Goal: Transaction & Acquisition: Download file/media

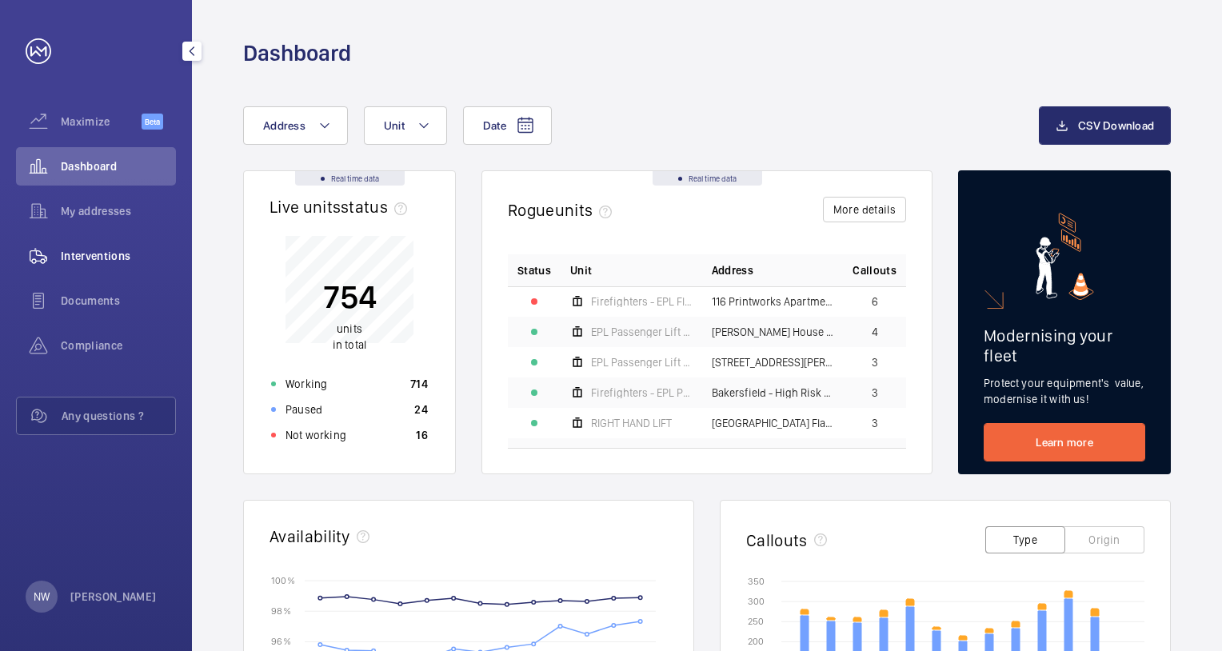
click at [121, 252] on span "Interventions" at bounding box center [118, 256] width 115 height 16
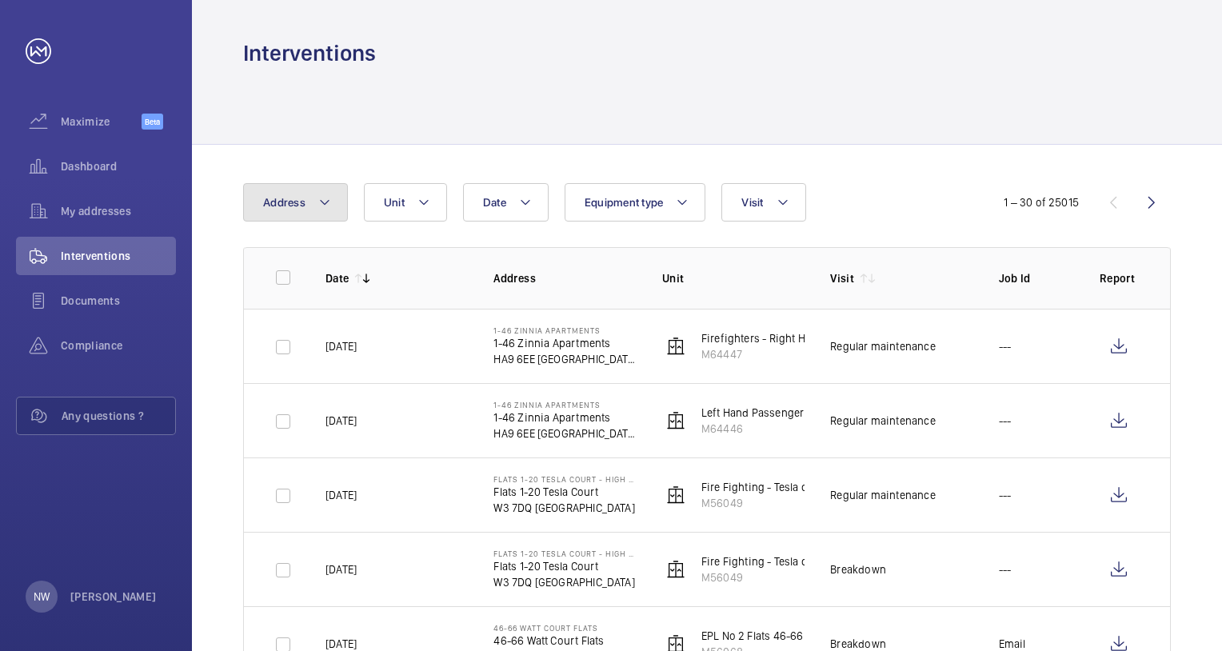
click at [313, 201] on button "Address" at bounding box center [295, 202] width 105 height 38
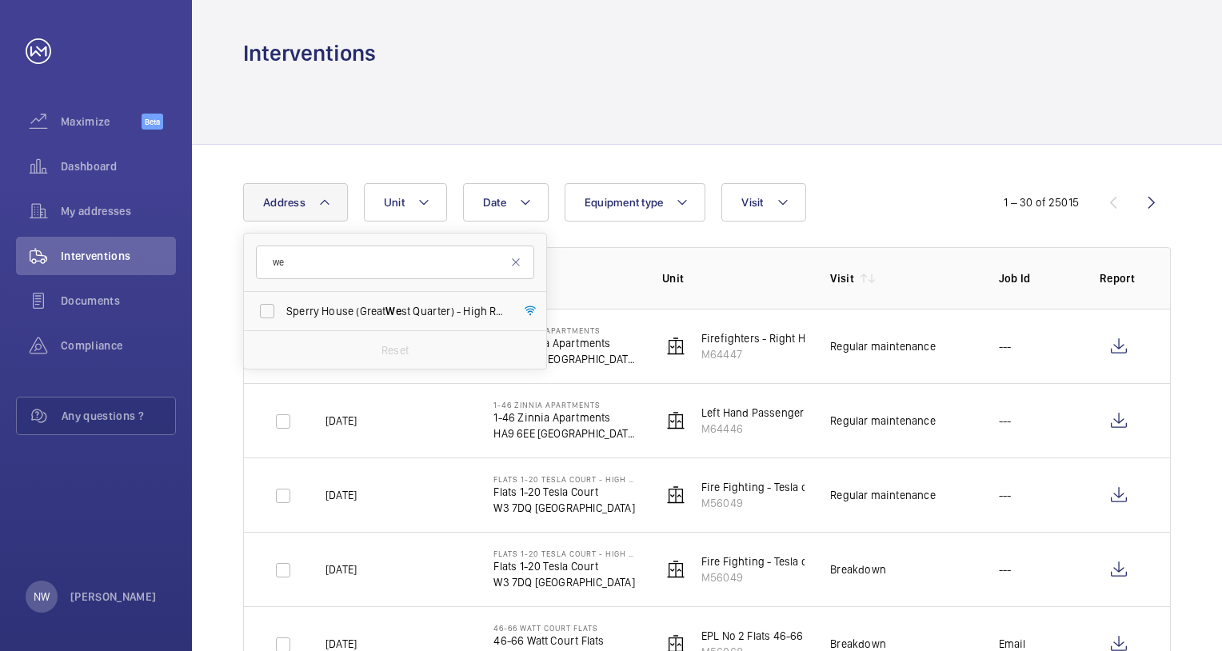
type input "w"
type input "[PERSON_NAME]"
click at [346, 308] on span "[PERSON_NAME] [STREET_ADDRESS][PERSON_NAME]" at bounding box center [396, 311] width 220 height 16
click at [283, 308] on input "[PERSON_NAME] [STREET_ADDRESS][PERSON_NAME]" at bounding box center [267, 311] width 32 height 32
checkbox input "true"
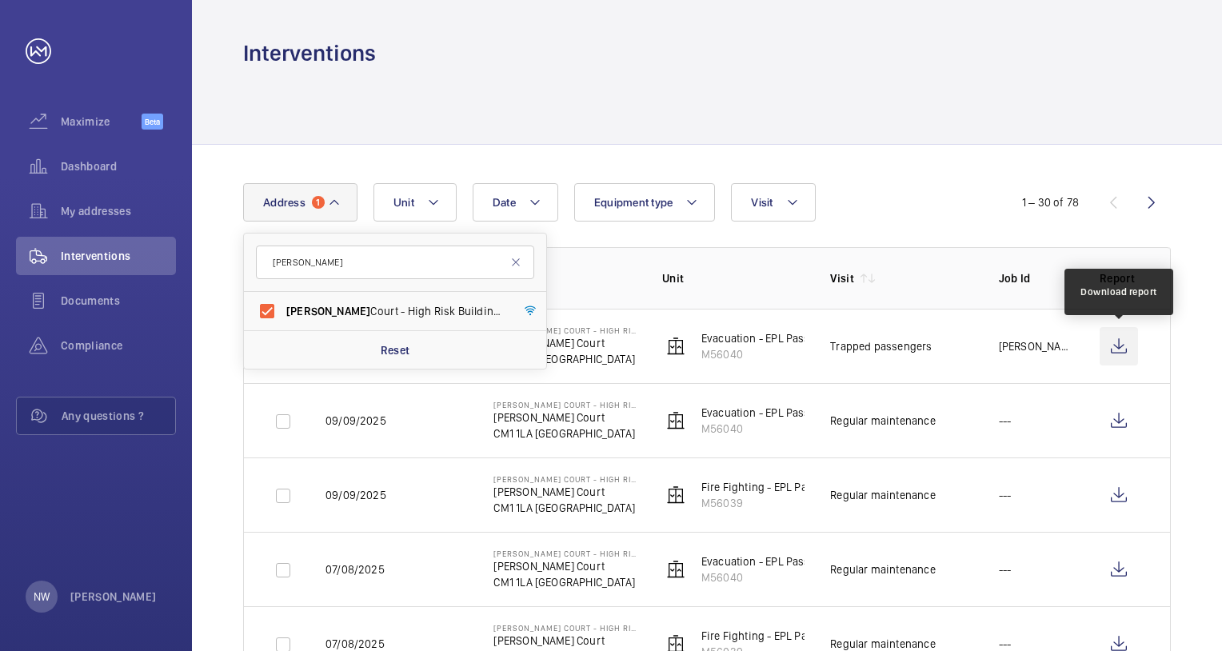
click at [1117, 342] on wm-front-icon-button at bounding box center [1118, 346] width 38 height 38
